Goal: Task Accomplishment & Management: Use online tool/utility

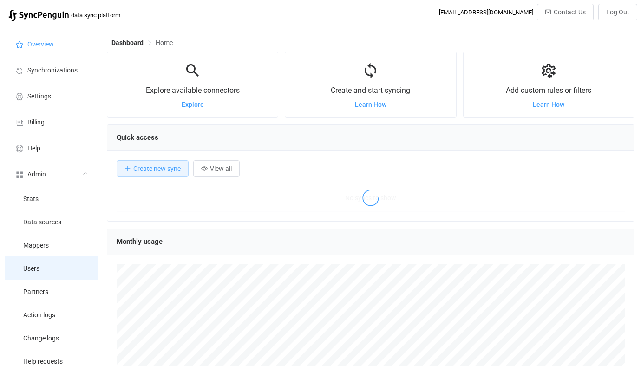
scroll to position [180, 527]
click at [18, 268] on li "Users" at bounding box center [51, 267] width 93 height 23
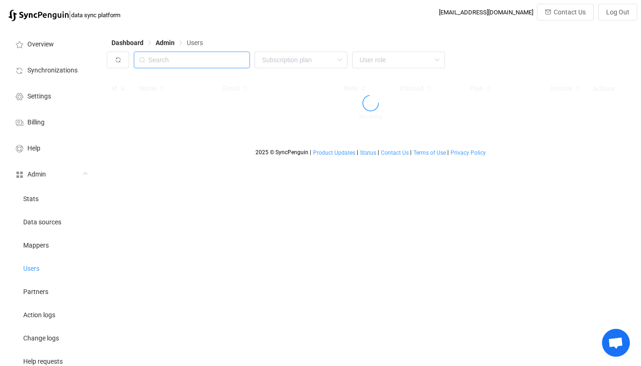
click at [196, 56] on input "text" at bounding box center [192, 60] width 116 height 17
paste input "fretking@gmail.com"
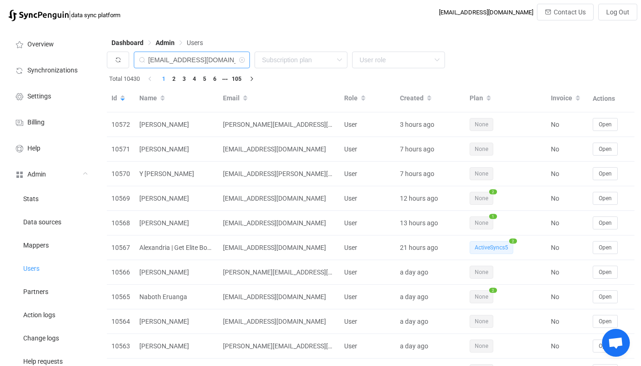
type input "fretking@gmail.com"
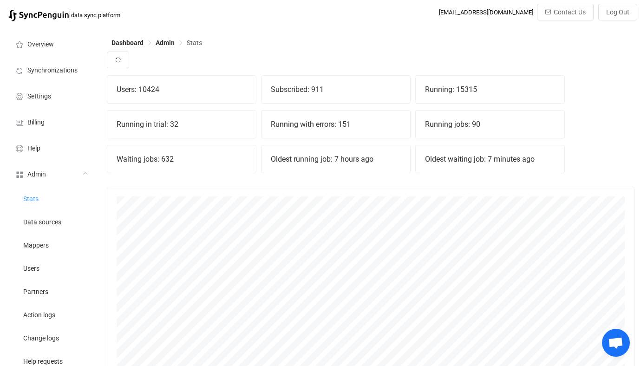
scroll to position [205, 527]
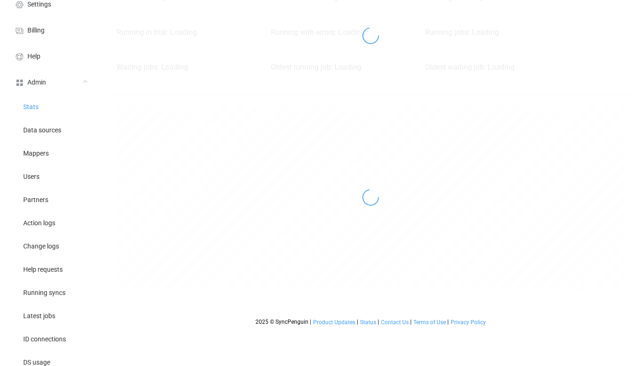
scroll to position [130, 0]
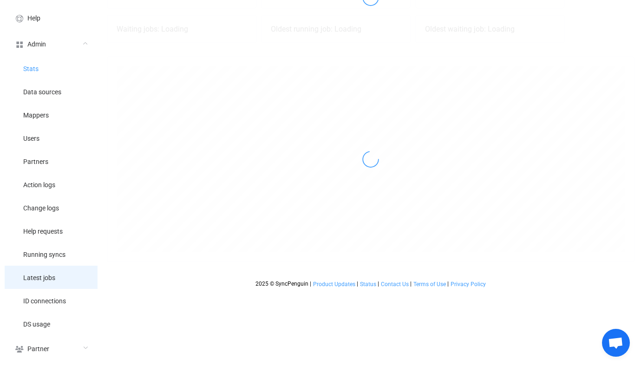
click at [48, 271] on li "Latest jobs" at bounding box center [51, 276] width 93 height 23
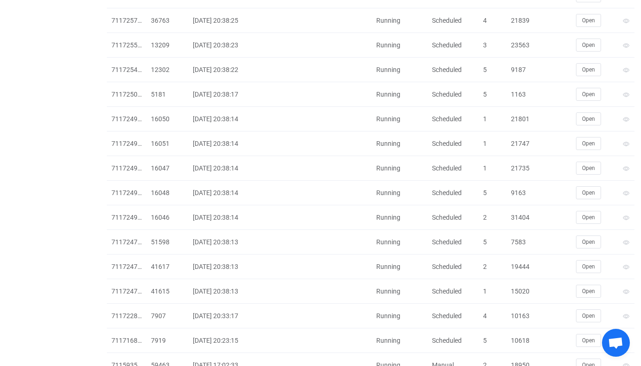
scroll to position [2007, 0]
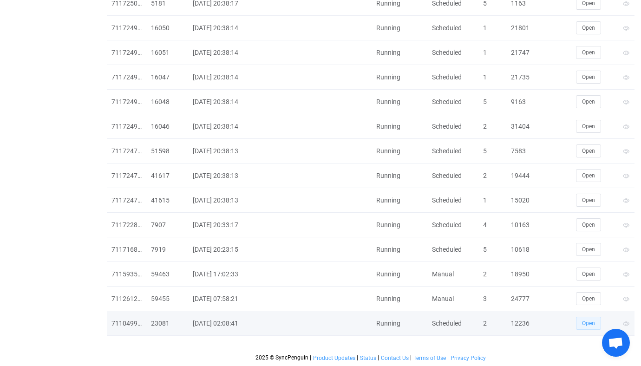
click at [588, 318] on button "Open" at bounding box center [588, 323] width 25 height 13
click at [516, 323] on div "12236" at bounding box center [522, 323] width 32 height 11
click at [516, 327] on div "12236" at bounding box center [522, 323] width 32 height 11
click at [516, 326] on div "12236" at bounding box center [522, 323] width 32 height 11
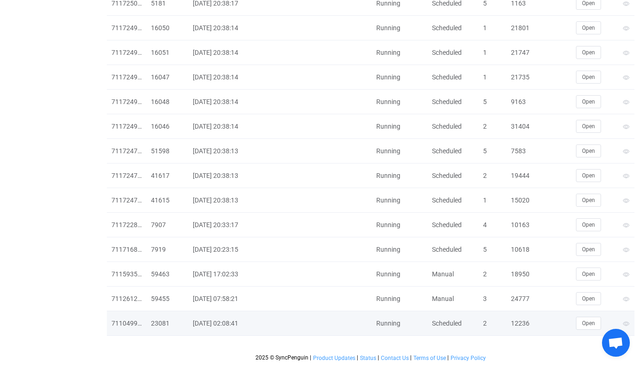
click at [518, 323] on div "12236" at bounding box center [522, 323] width 32 height 11
copy div "12236"
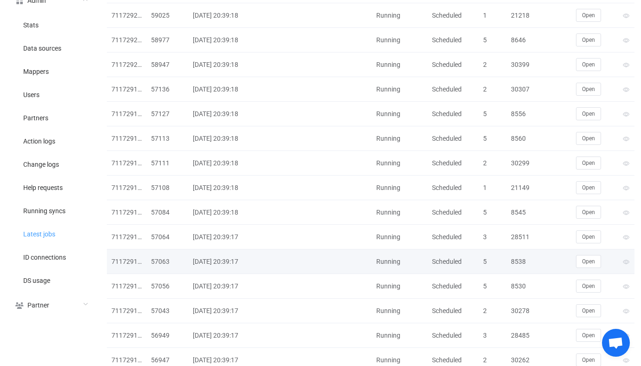
scroll to position [0, 0]
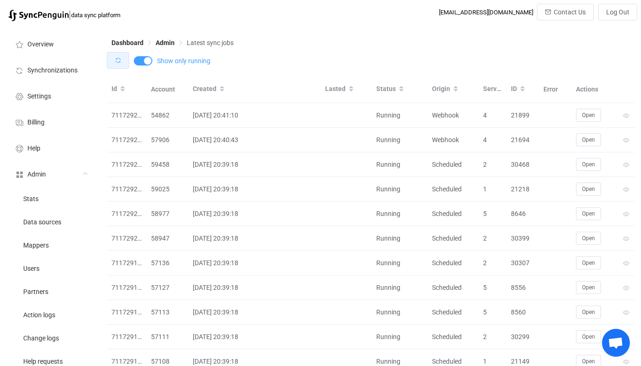
click at [124, 65] on button "button" at bounding box center [118, 60] width 22 height 17
click at [296, 44] on div "Dashboard Admin Latest sync jobs" at bounding box center [370, 45] width 527 height 14
